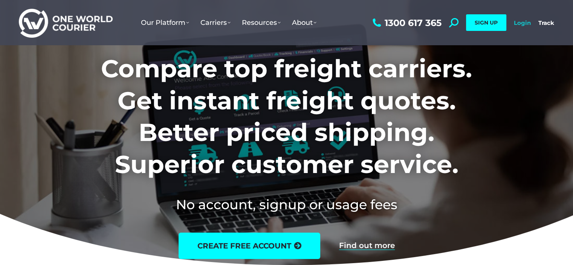
click at [519, 23] on link "Login" at bounding box center [522, 22] width 17 height 7
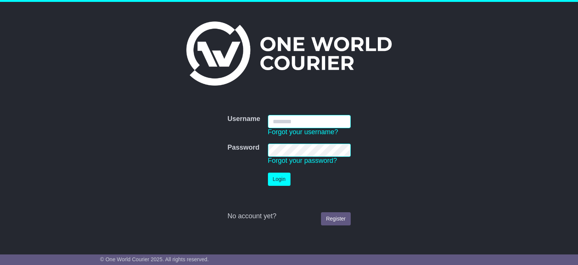
type input "**********"
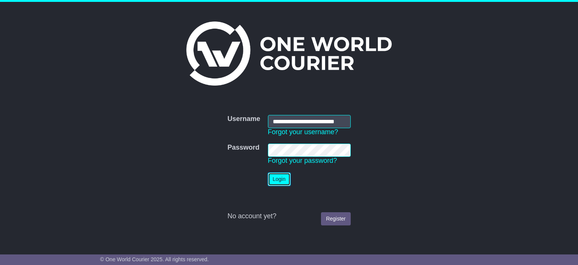
click at [279, 180] on button "Login" at bounding box center [279, 178] width 23 height 13
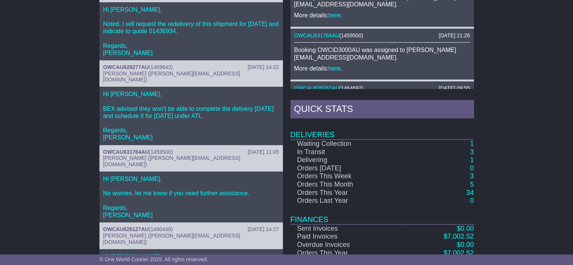
scroll to position [369, 0]
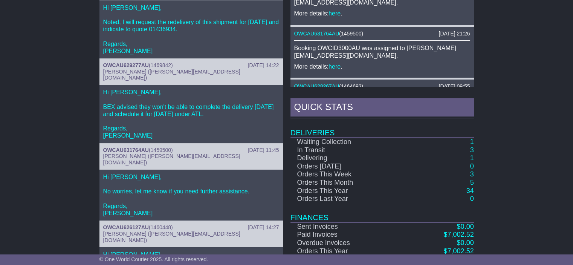
click at [545, 147] on div "RECENT CHAT 08 Aug 2025 15:34 OWCAU629143AU ( 1467813 ) Cristina Santos (cristi…" at bounding box center [286, 112] width 573 height 325
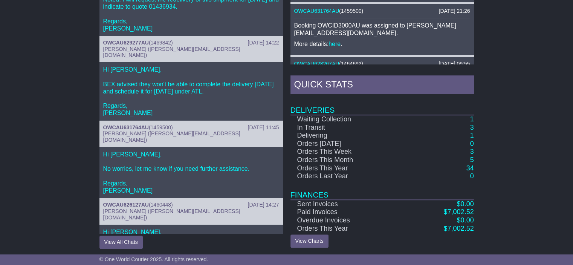
scroll to position [393, 0]
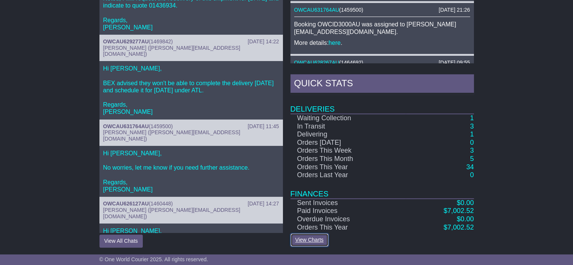
click at [310, 239] on link "View Charts" at bounding box center [309, 239] width 38 height 13
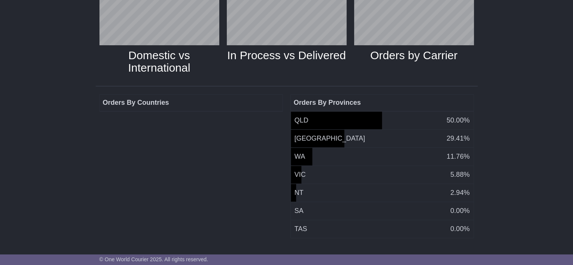
scroll to position [150, 0]
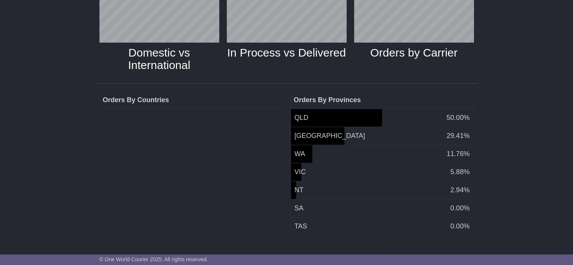
click at [508, 192] on div "Domestic vs International In Process vs Delivered Orders by Carrier Orders By C…" at bounding box center [286, 113] width 573 height 276
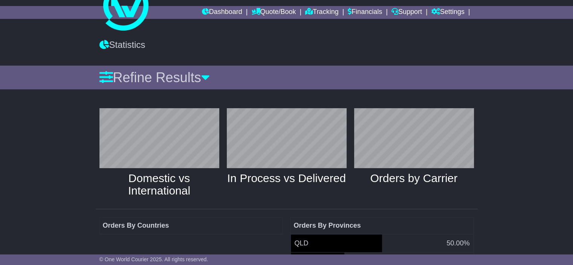
scroll to position [0, 0]
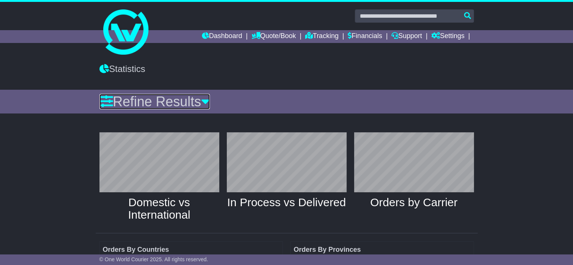
click at [210, 95] on icon at bounding box center [205, 102] width 9 height 14
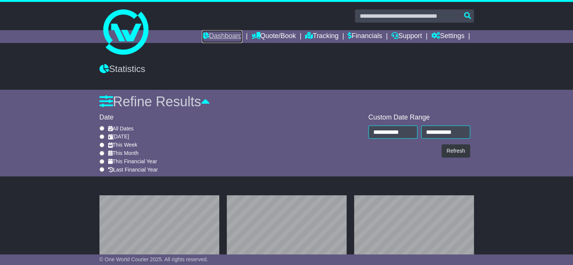
click at [221, 43] on link "Dashboard" at bounding box center [222, 36] width 40 height 13
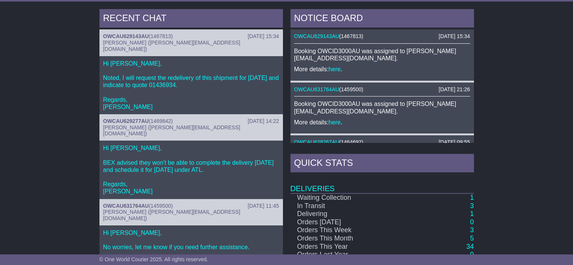
scroll to position [316, 0]
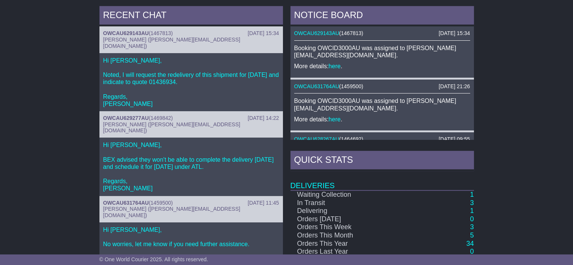
click at [35, 163] on div "RECENT CHAT [DATE] 15:34 OWCAU629143AU ( 1467813 ) [PERSON_NAME] ([PERSON_NAME]…" at bounding box center [286, 164] width 573 height 325
click at [58, 153] on div "RECENT CHAT [DATE] 15:34 OWCAU629143AU ( 1467813 ) [PERSON_NAME] ([PERSON_NAME]…" at bounding box center [286, 164] width 573 height 325
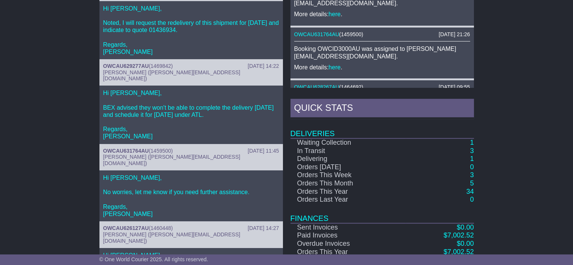
scroll to position [377, 0]
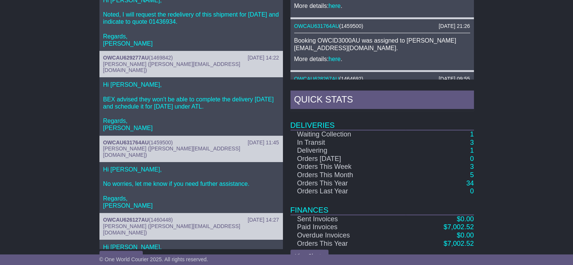
click at [90, 129] on div "RECENT CHAT [DATE] 15:34 OWCAU629143AU ( 1467813 ) [PERSON_NAME] ([PERSON_NAME]…" at bounding box center [286, 104] width 573 height 325
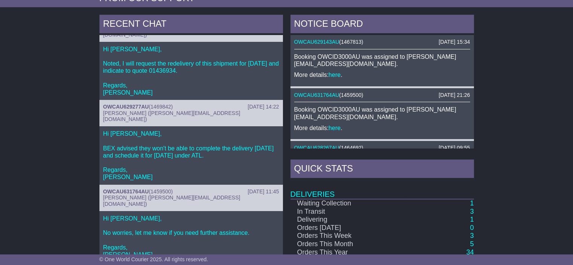
scroll to position [305, 0]
